Goal: Task Accomplishment & Management: Use online tool/utility

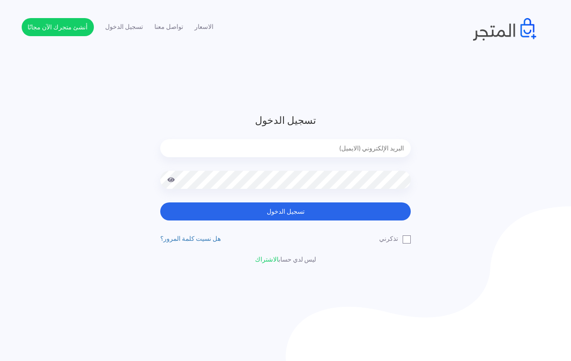
click at [282, 140] on input "email" at bounding box center [285, 148] width 251 height 18
type input "[EMAIL_ADDRESS][DOMAIN_NAME]"
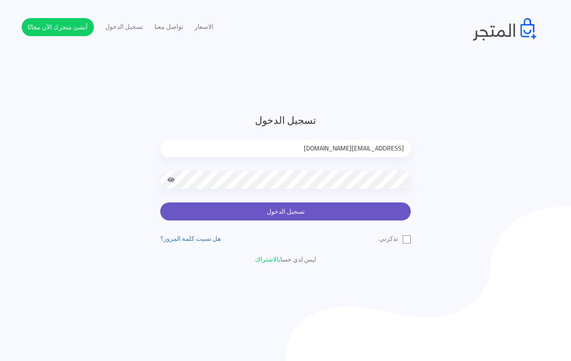
click at [272, 207] on button "تسجيل الدخول" at bounding box center [285, 211] width 251 height 18
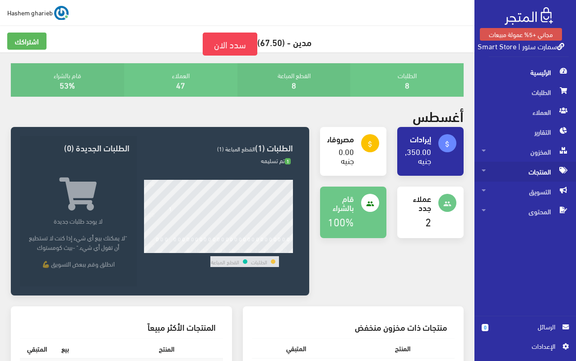
click at [519, 172] on span "المنتجات" at bounding box center [525, 172] width 87 height 20
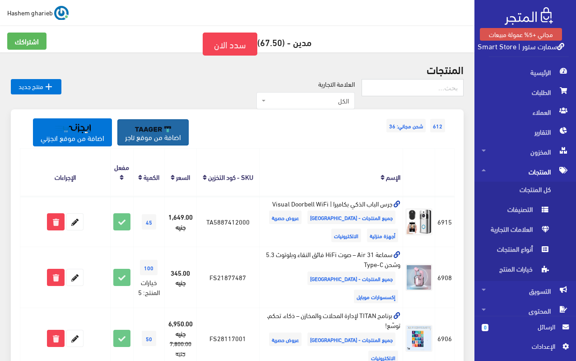
click at [156, 131] on img at bounding box center [153, 129] width 36 height 6
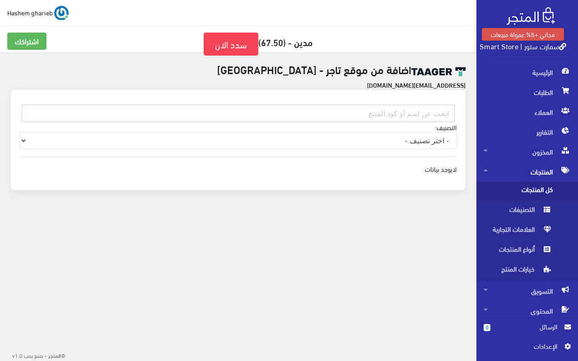
click at [364, 108] on input "text" at bounding box center [238, 113] width 433 height 17
paste input "EG050106SAFIN99"
type input "EG050106SAFIN99"
drag, startPoint x: 372, startPoint y: 115, endPoint x: 455, endPoint y: 113, distance: 83.6
click at [455, 113] on input "EG050106SAFIN99" at bounding box center [238, 113] width 433 height 17
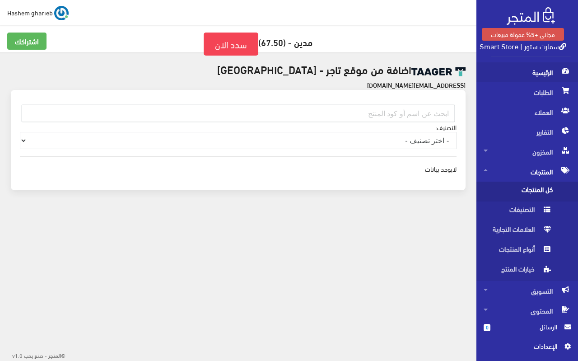
click at [536, 72] on span "الرئيسية" at bounding box center [527, 72] width 87 height 20
